Goal: Navigation & Orientation: Find specific page/section

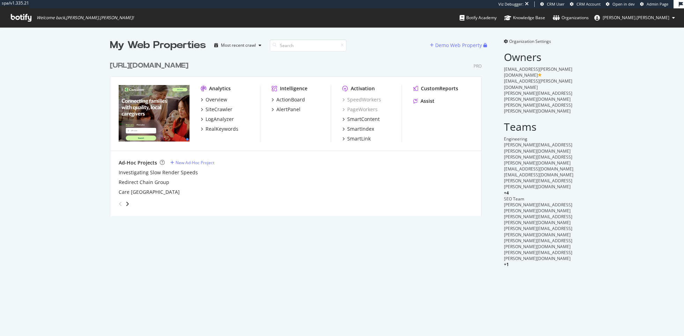
scroll to position [164, 377]
click at [217, 98] on div "Overview" at bounding box center [217, 99] width 22 height 7
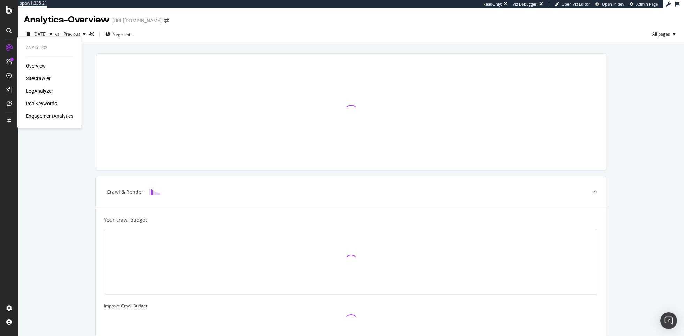
click at [41, 101] on div "RealKeywords" at bounding box center [41, 103] width 31 height 7
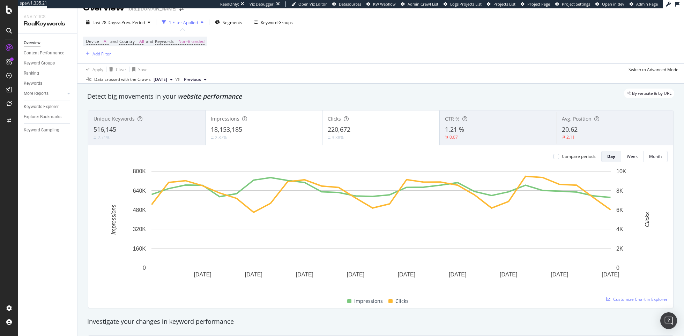
scroll to position [12, 0]
click at [663, 158] on button "Month" at bounding box center [656, 156] width 24 height 11
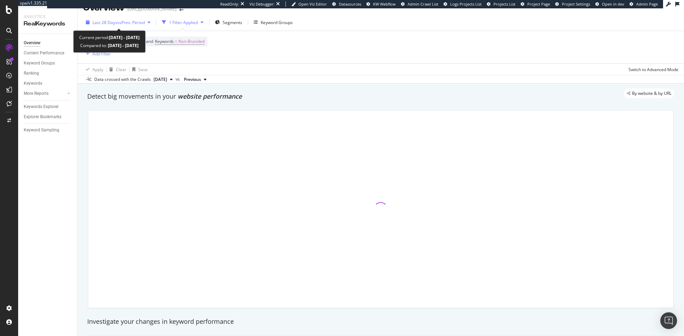
click at [131, 23] on span "vs Prev. Period" at bounding box center [131, 23] width 28 height 6
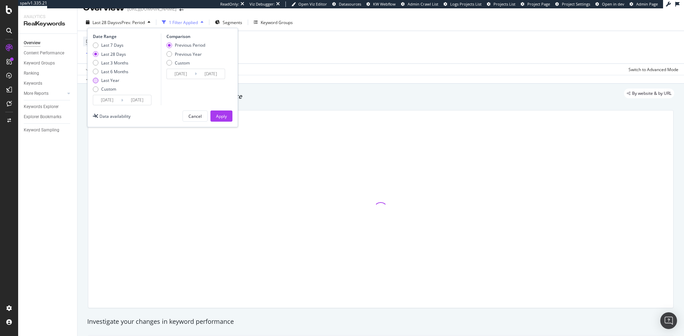
click at [114, 78] on div "Last Year" at bounding box center [110, 80] width 18 height 6
type input "2024/08/10"
type input "2023/08/11"
type input "2024/08/09"
click at [214, 118] on button "Apply" at bounding box center [221, 116] width 22 height 11
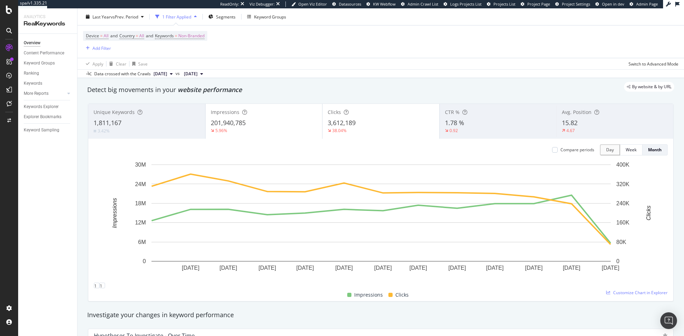
scroll to position [17, 0]
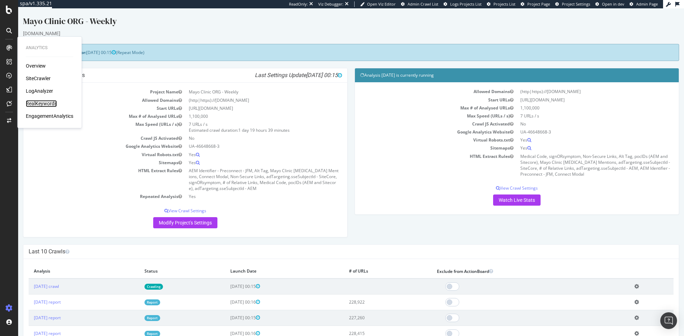
click at [37, 102] on div "RealKeywords" at bounding box center [41, 103] width 31 height 7
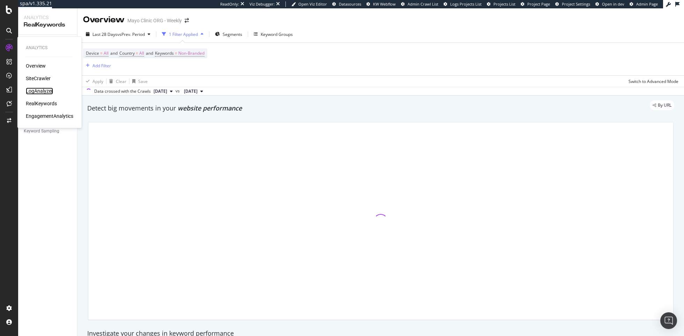
click at [45, 88] on div "LogAnalyzer" at bounding box center [39, 91] width 27 height 7
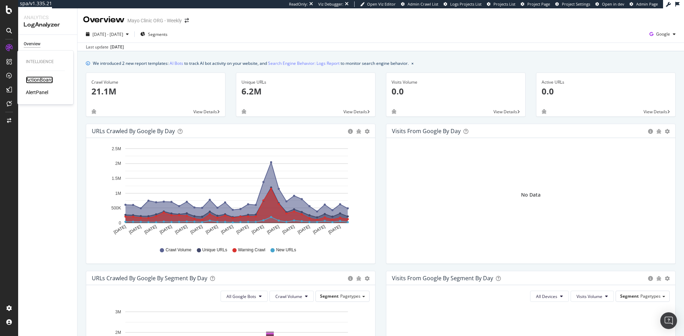
click at [44, 81] on div "ActionBoard" at bounding box center [39, 79] width 27 height 7
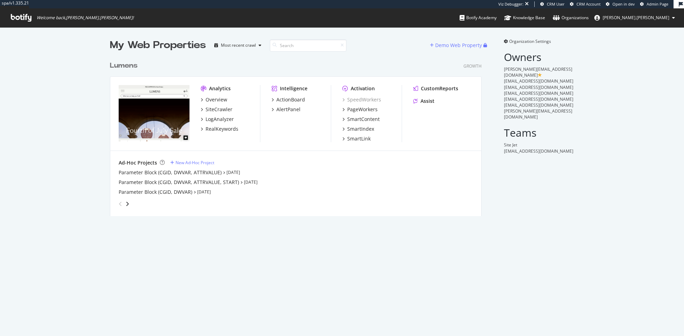
scroll to position [164, 377]
click at [215, 110] on div "SiteCrawler" at bounding box center [219, 109] width 27 height 7
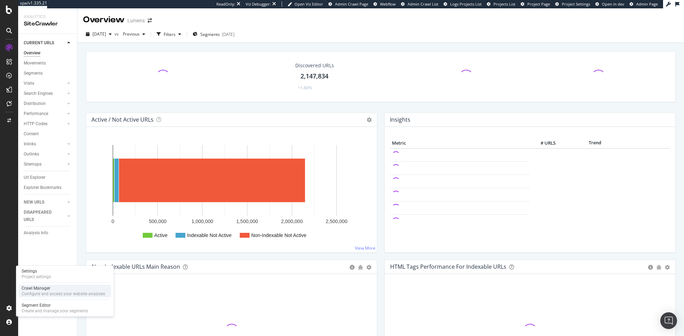
click at [61, 293] on div "Configure and access your website analyses" at bounding box center [63, 294] width 83 height 6
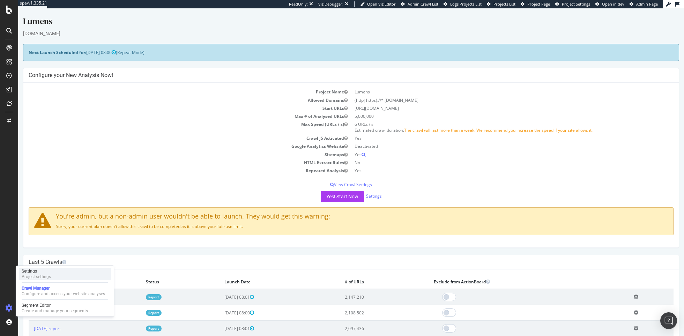
click at [53, 276] on div "Settings Project settings" at bounding box center [65, 274] width 92 height 13
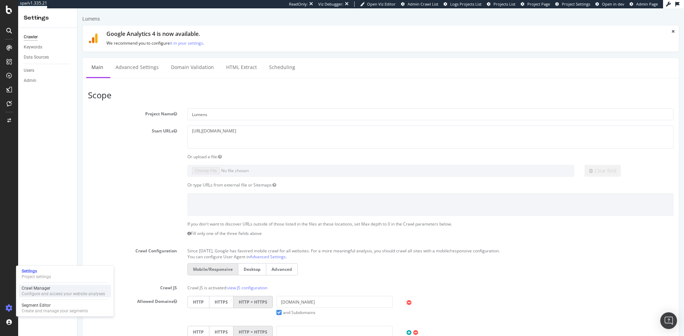
click at [58, 290] on div "Crawl Manager" at bounding box center [63, 289] width 83 height 6
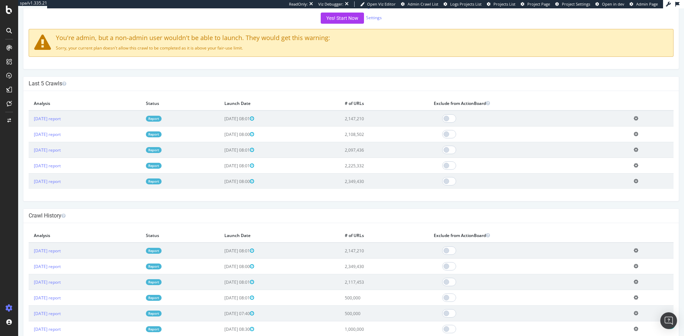
scroll to position [126, 0]
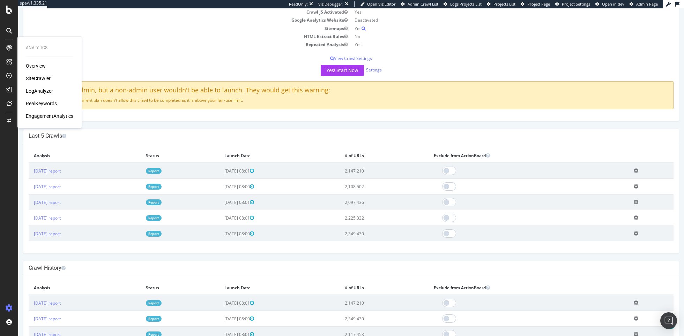
click at [31, 66] on div "Overview" at bounding box center [36, 65] width 20 height 7
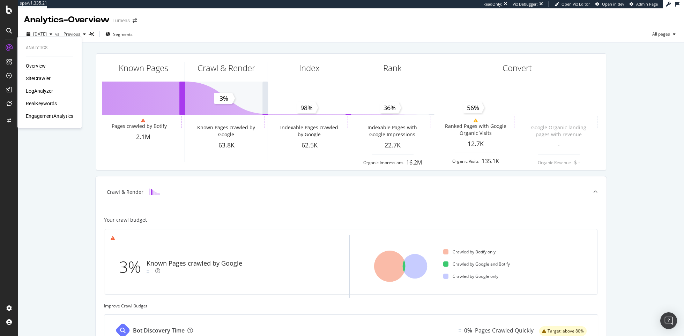
click at [40, 75] on div "SiteCrawler" at bounding box center [38, 78] width 25 height 7
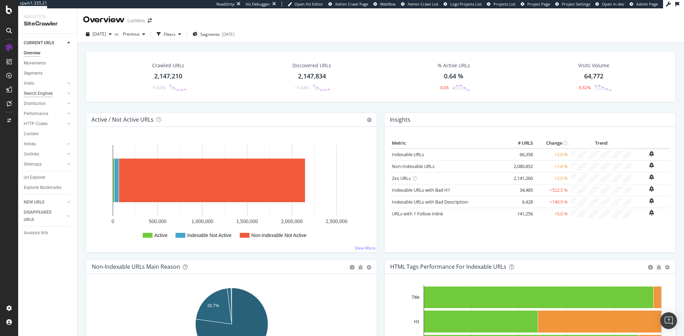
click at [45, 95] on div "Search Engines" at bounding box center [38, 93] width 29 height 7
